Goal: Task Accomplishment & Management: Manage account settings

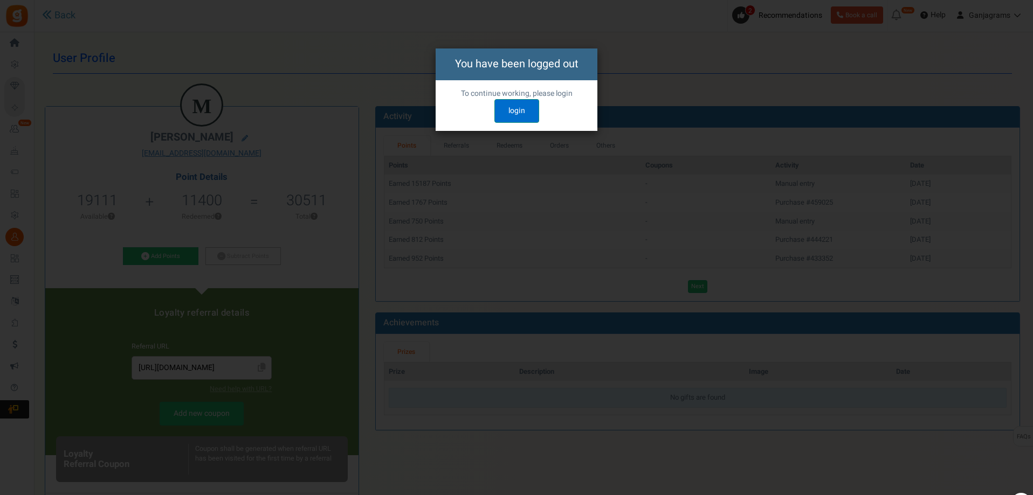
click at [517, 109] on link "login" at bounding box center [516, 111] width 45 height 24
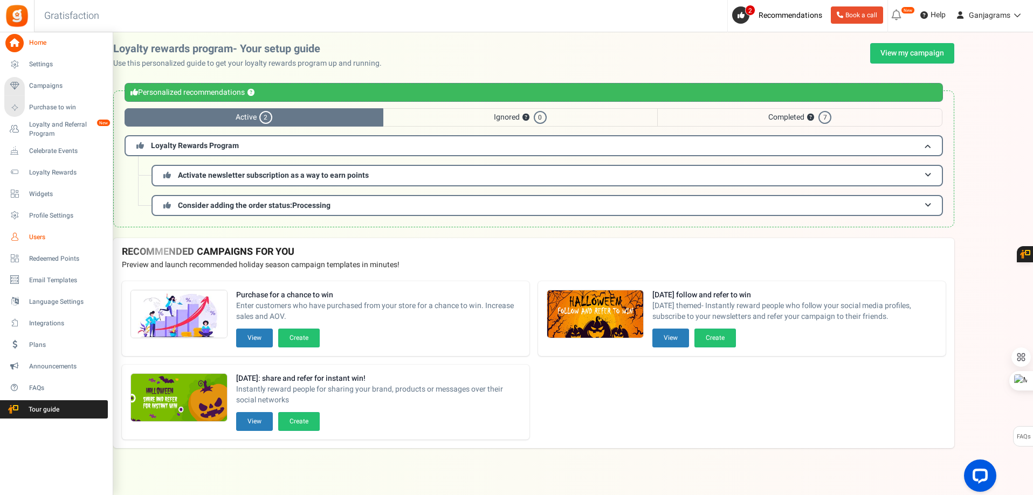
click at [40, 239] on span "Users" at bounding box center [66, 237] width 75 height 9
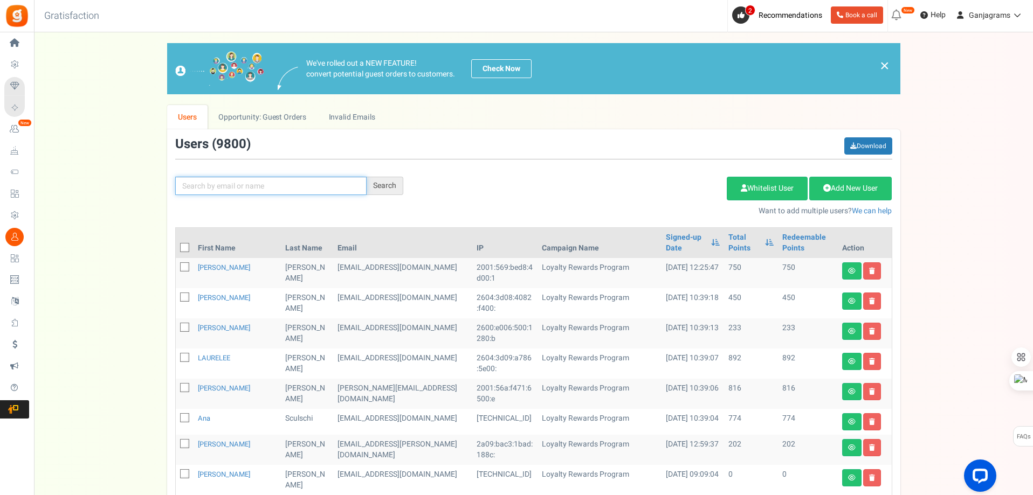
click at [215, 186] on input "text" at bounding box center [270, 186] width 191 height 18
paste input "[EMAIL_ADDRESS][DOMAIN_NAME]"
type input "[EMAIL_ADDRESS][DOMAIN_NAME]"
click at [378, 187] on div "Search" at bounding box center [385, 186] width 37 height 18
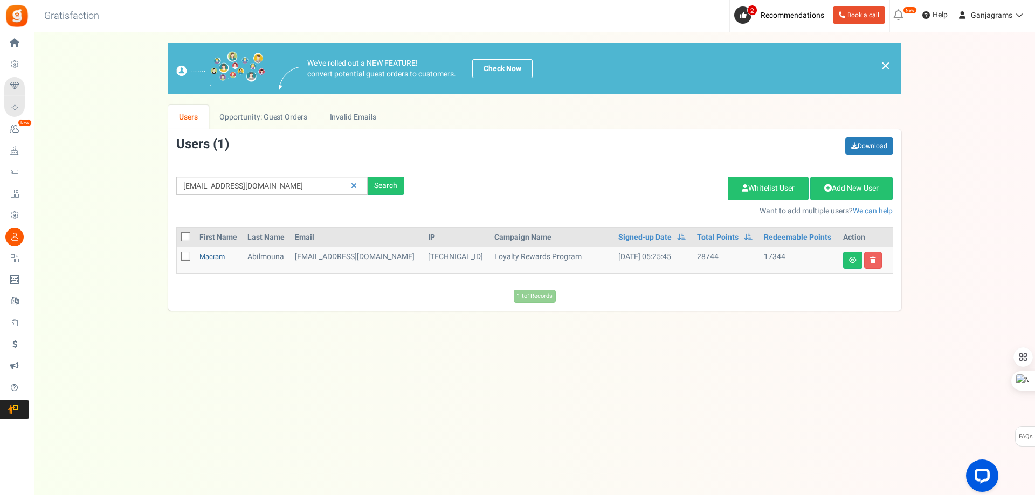
click at [212, 257] on link "Macram" at bounding box center [211, 257] width 25 height 10
